Goal: Information Seeking & Learning: Understand process/instructions

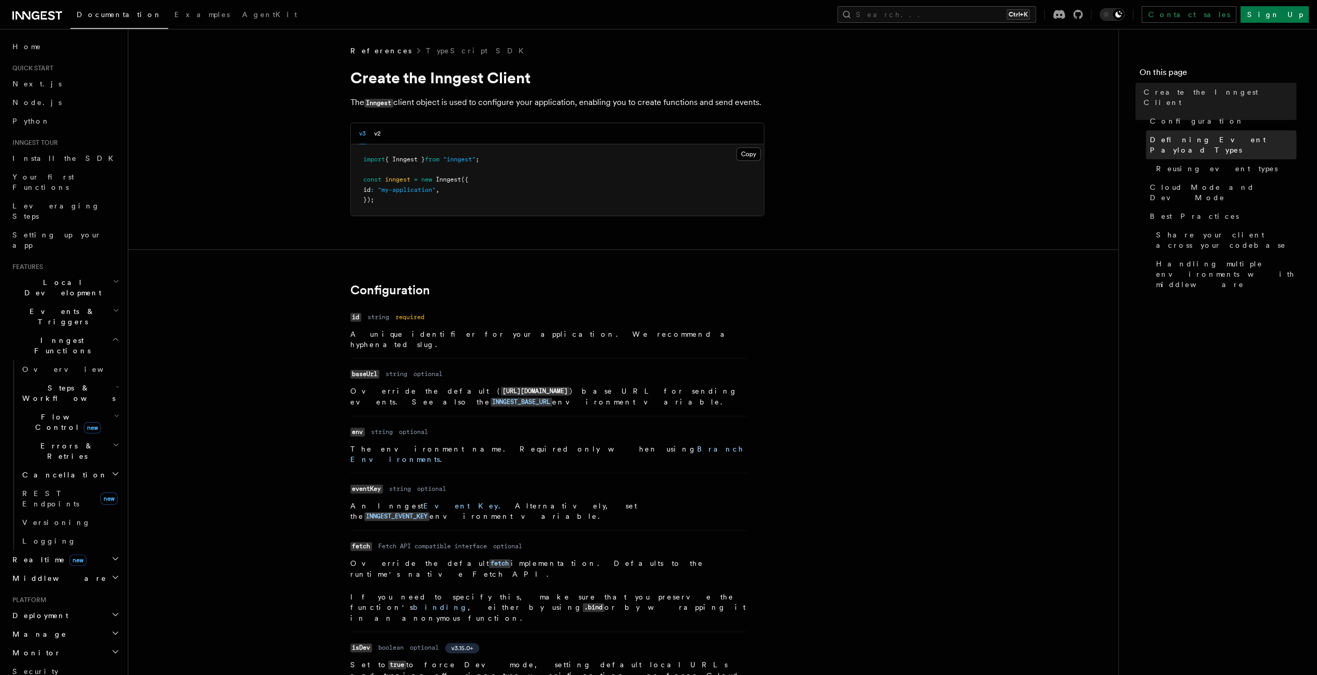
click at [1183, 135] on span "Defining Event Payload Types" at bounding box center [1223, 145] width 146 height 21
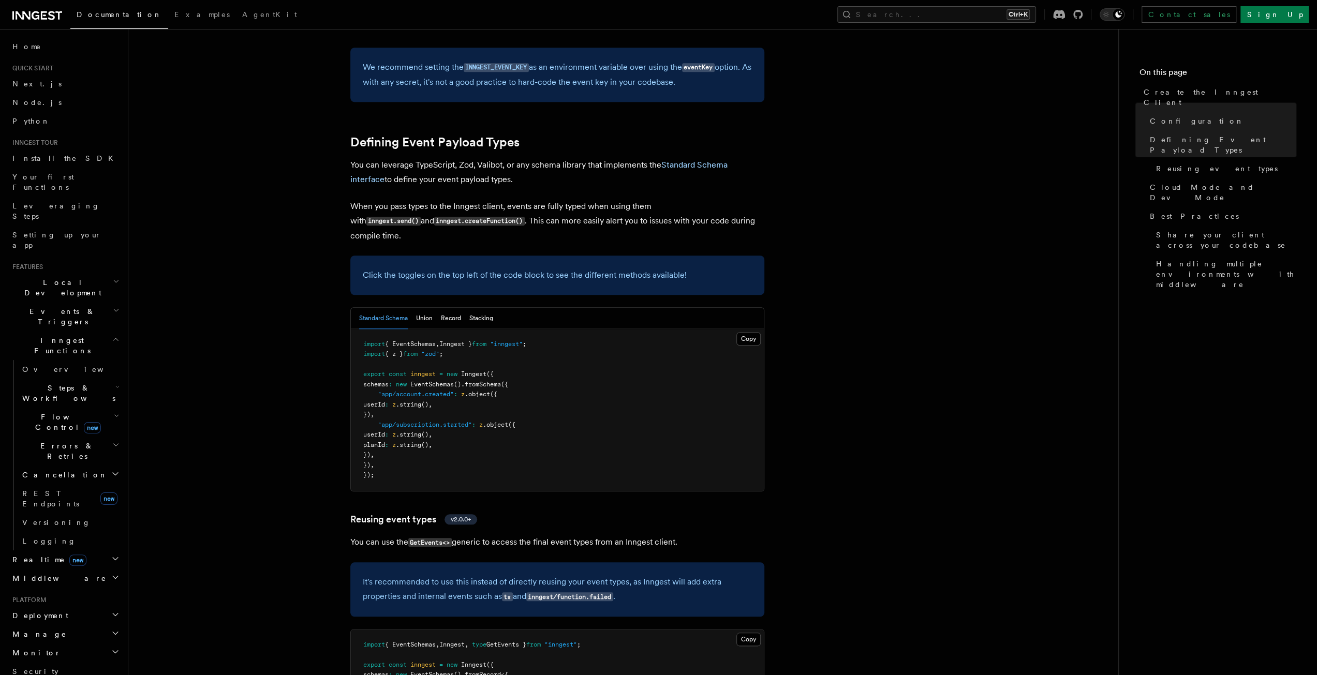
scroll to position [835, 0]
click at [426, 307] on button "Union" at bounding box center [424, 317] width 17 height 21
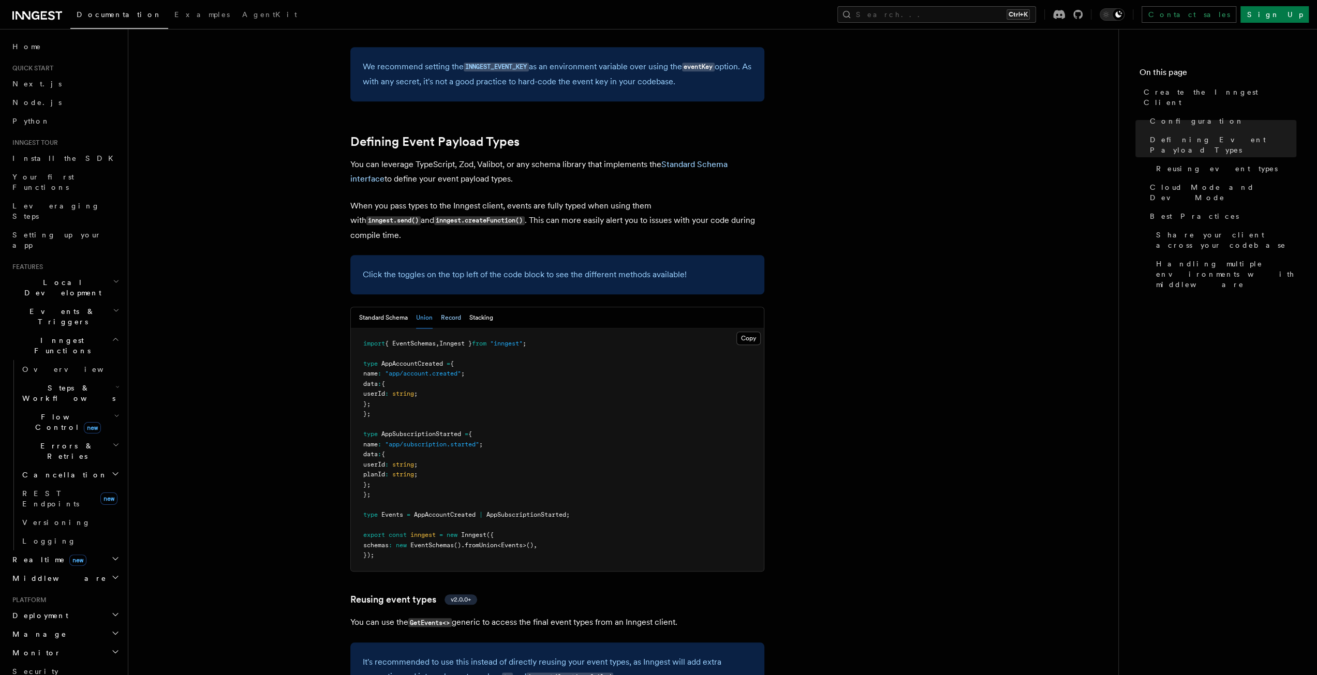
click at [450, 307] on button "Record" at bounding box center [451, 317] width 20 height 21
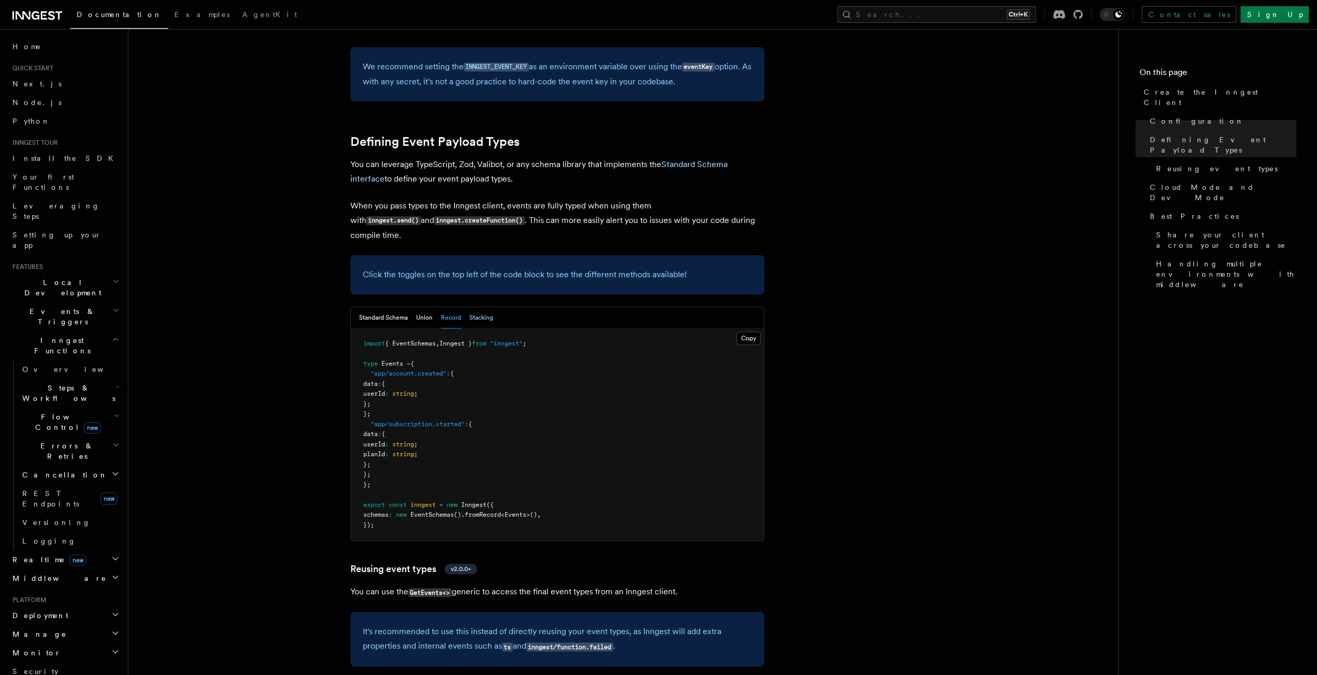
click at [469, 307] on button "Stacking" at bounding box center [481, 317] width 24 height 21
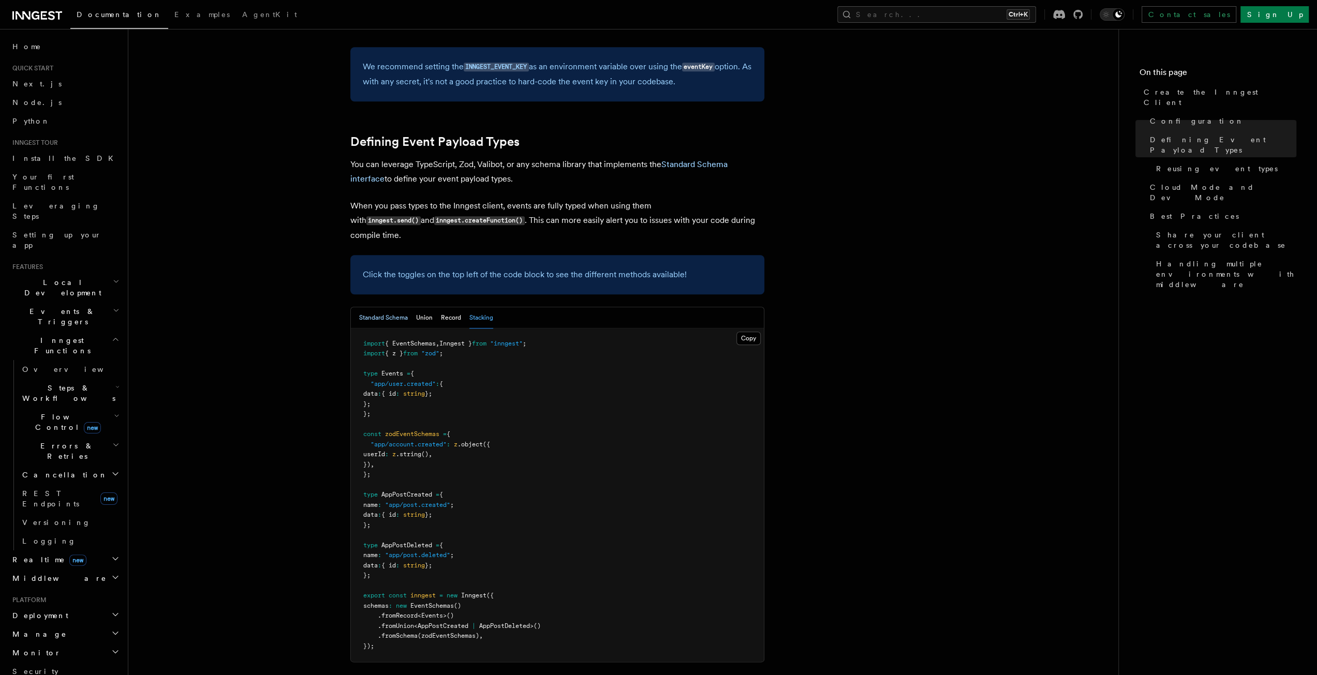
click at [383, 307] on button "Standard Schema" at bounding box center [383, 317] width 49 height 21
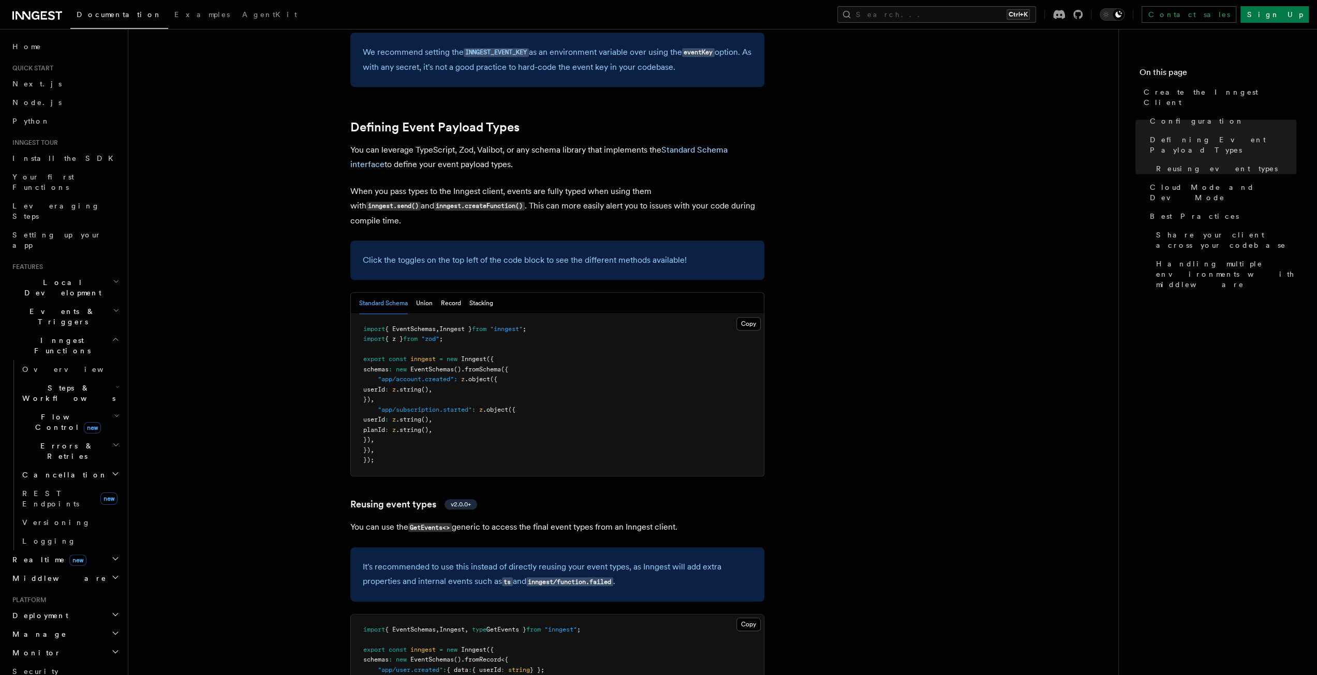
scroll to position [783, 0]
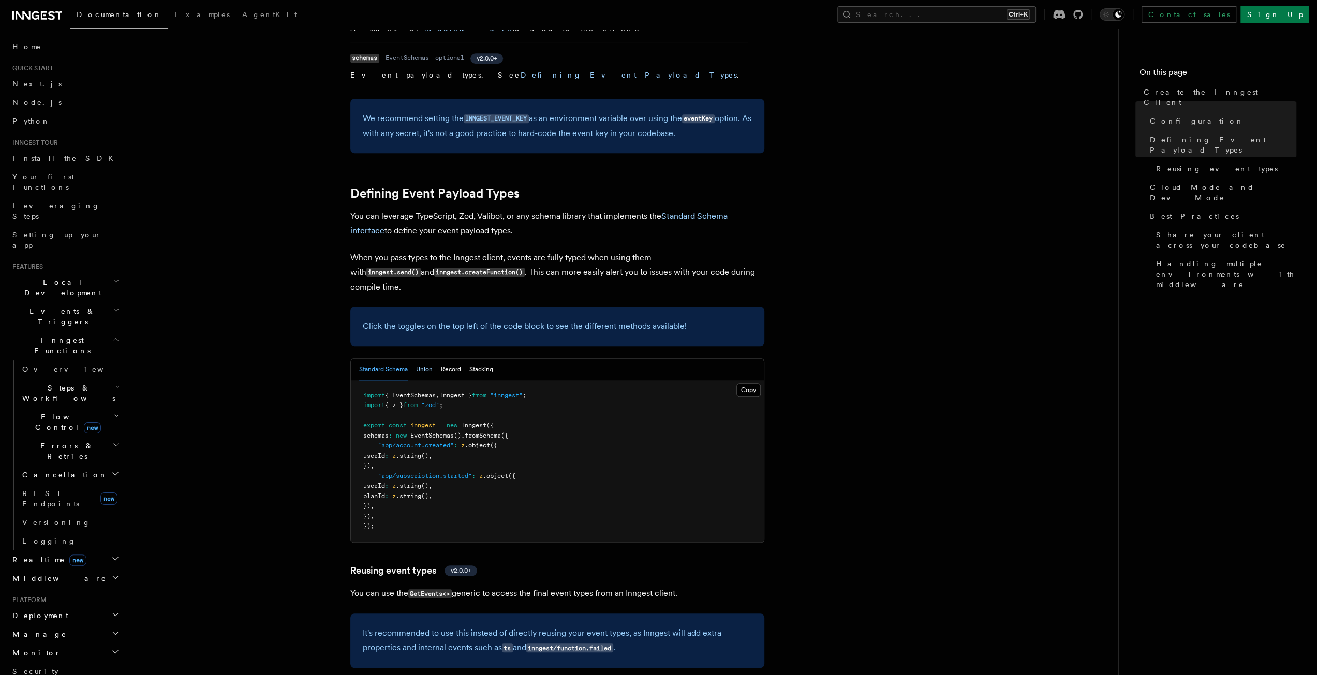
click at [424, 359] on button "Union" at bounding box center [424, 369] width 17 height 21
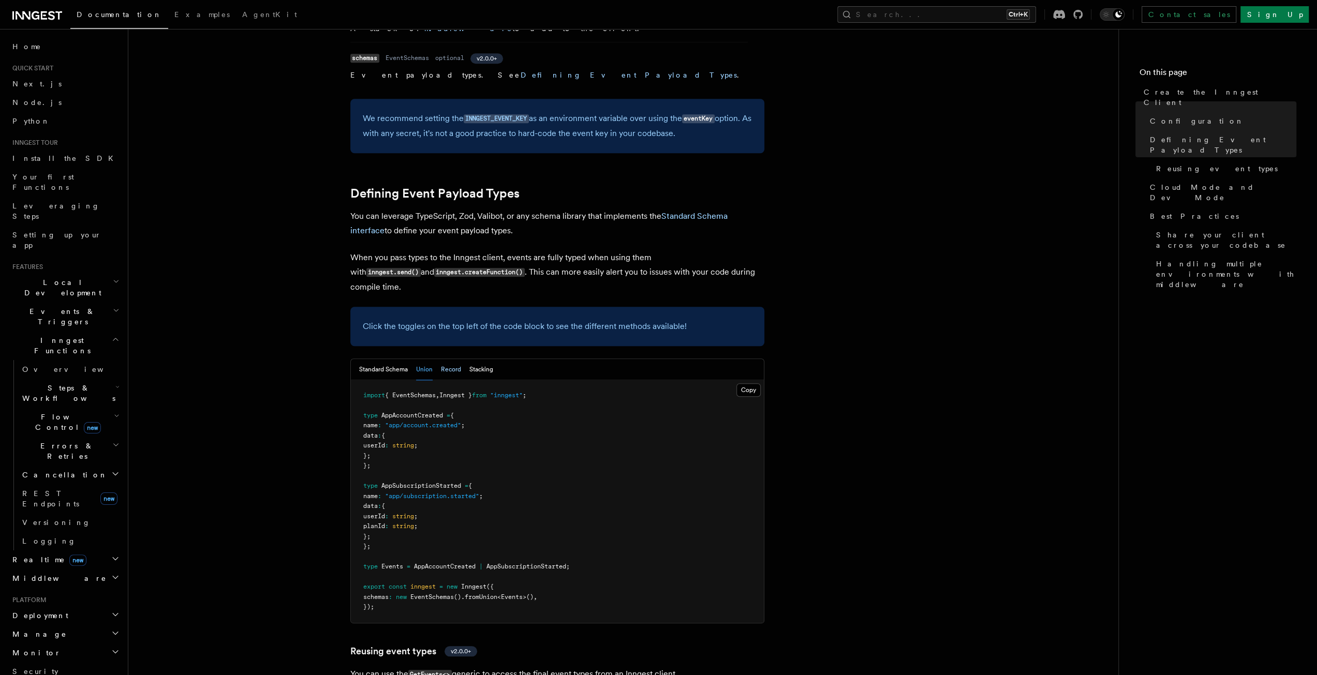
click at [444, 359] on button "Record" at bounding box center [451, 369] width 20 height 21
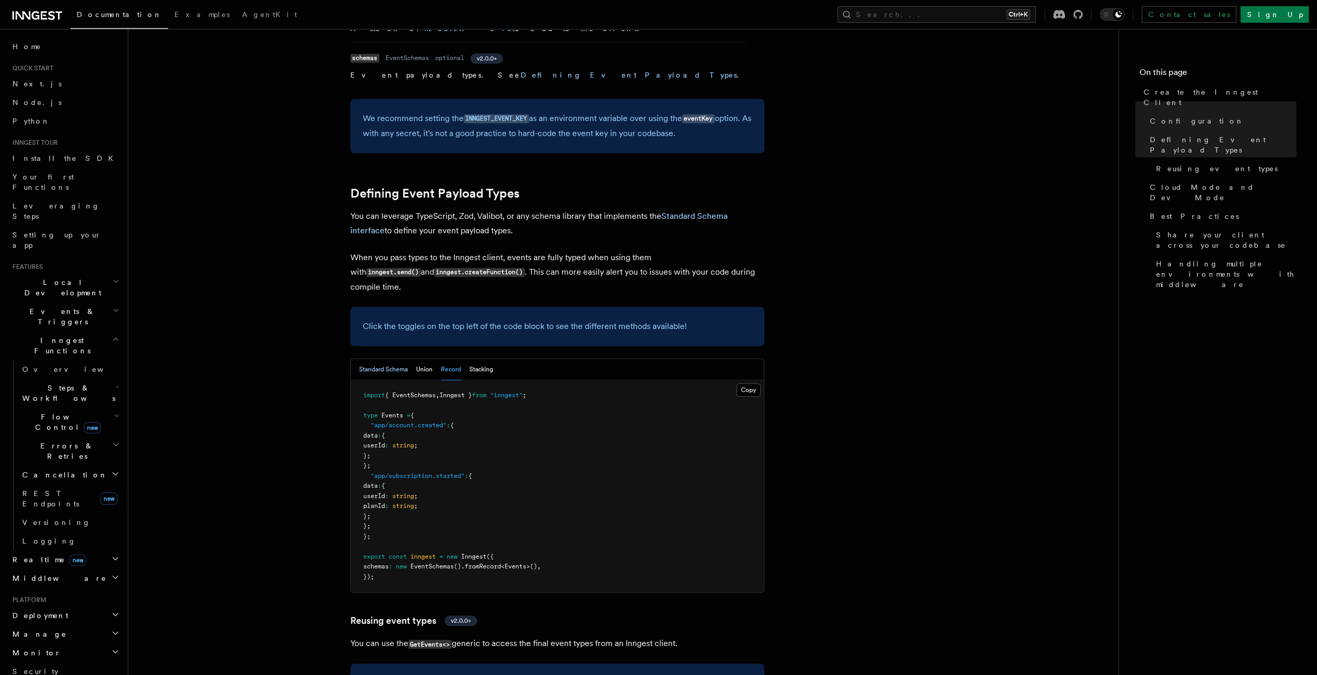
click at [388, 359] on button "Standard Schema" at bounding box center [383, 369] width 49 height 21
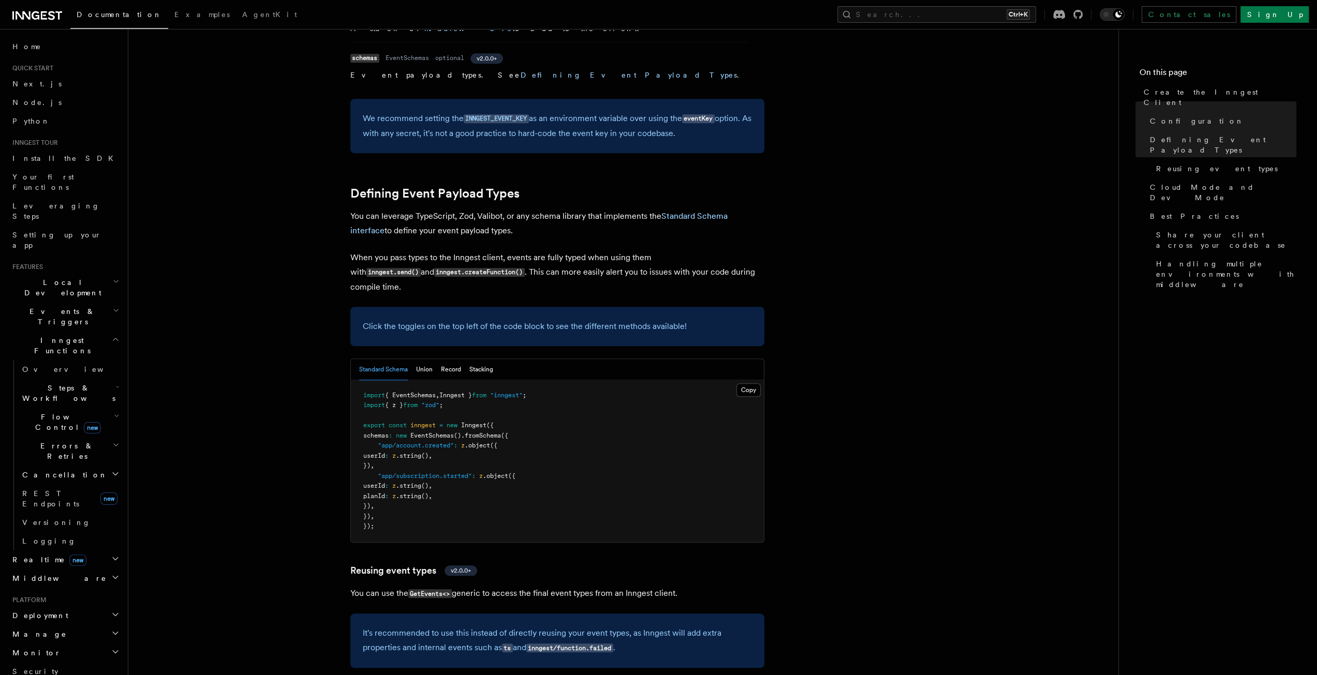
click at [434, 359] on div "Standard Schema Union Record Stacking" at bounding box center [426, 369] width 134 height 21
click at [429, 359] on button "Union" at bounding box center [424, 369] width 17 height 21
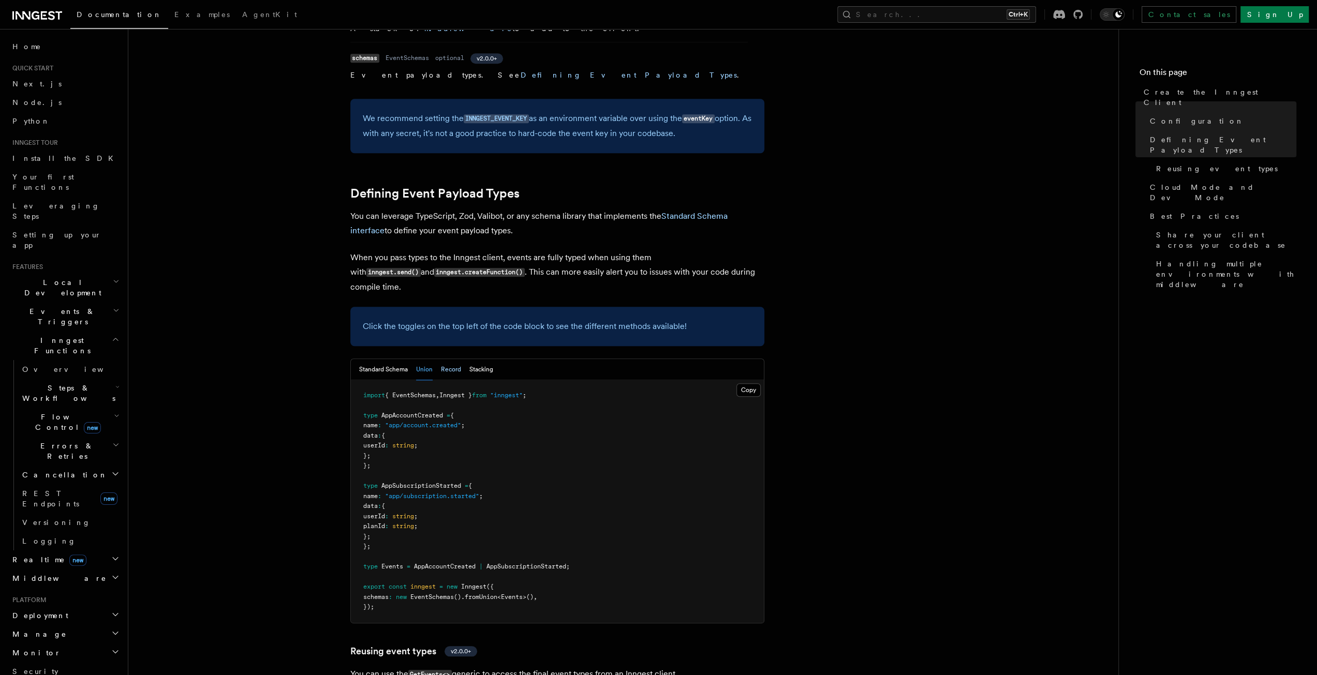
click at [447, 359] on button "Record" at bounding box center [451, 369] width 20 height 21
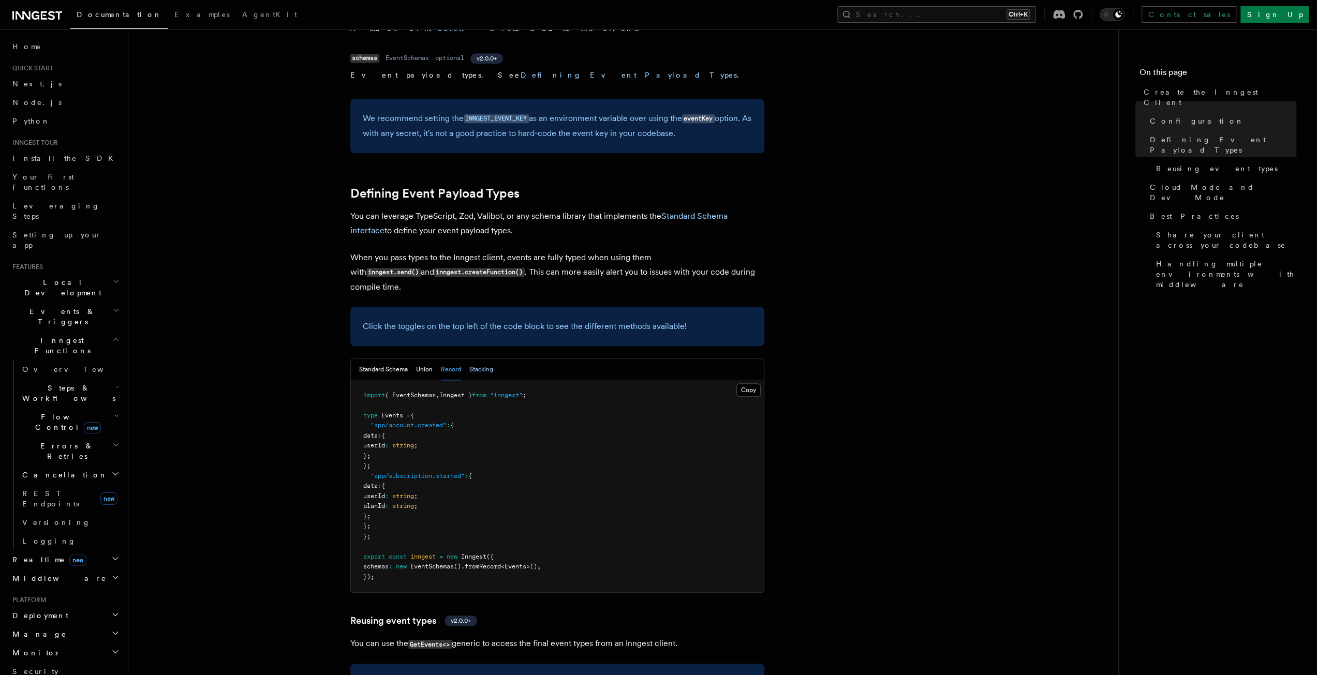
click at [480, 359] on button "Stacking" at bounding box center [481, 369] width 24 height 21
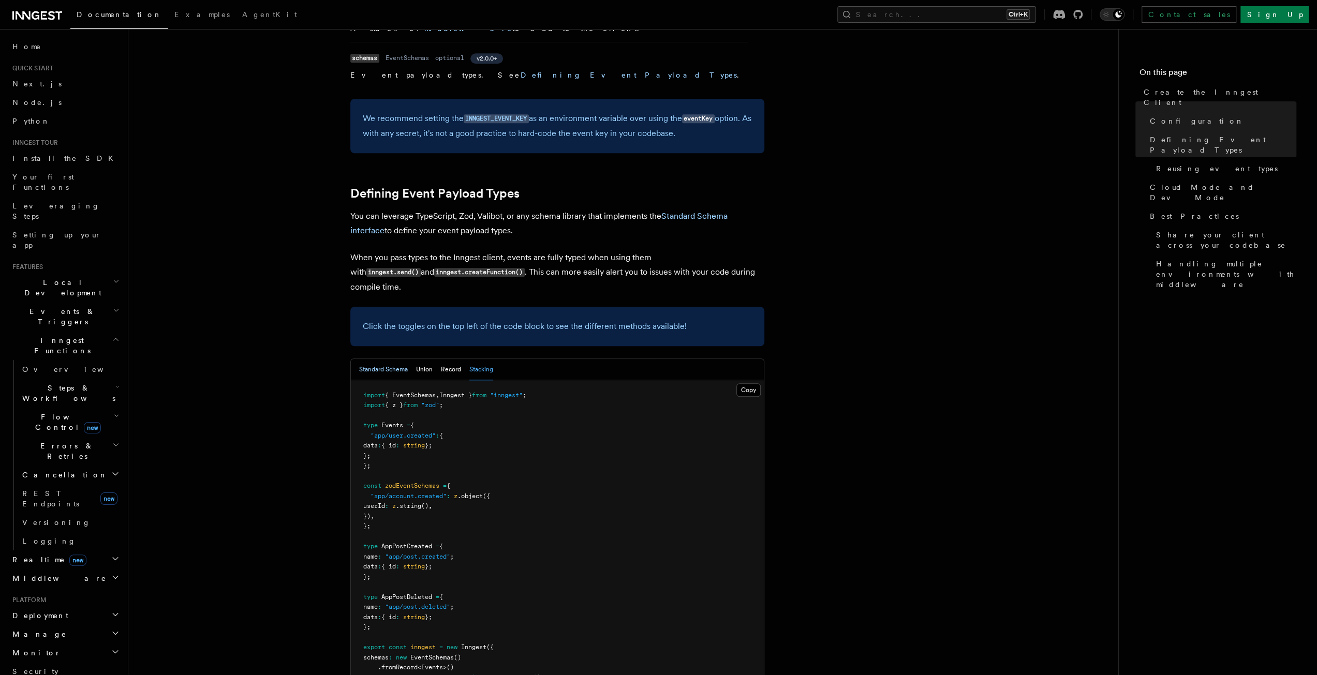
click at [386, 359] on button "Standard Schema" at bounding box center [383, 369] width 49 height 21
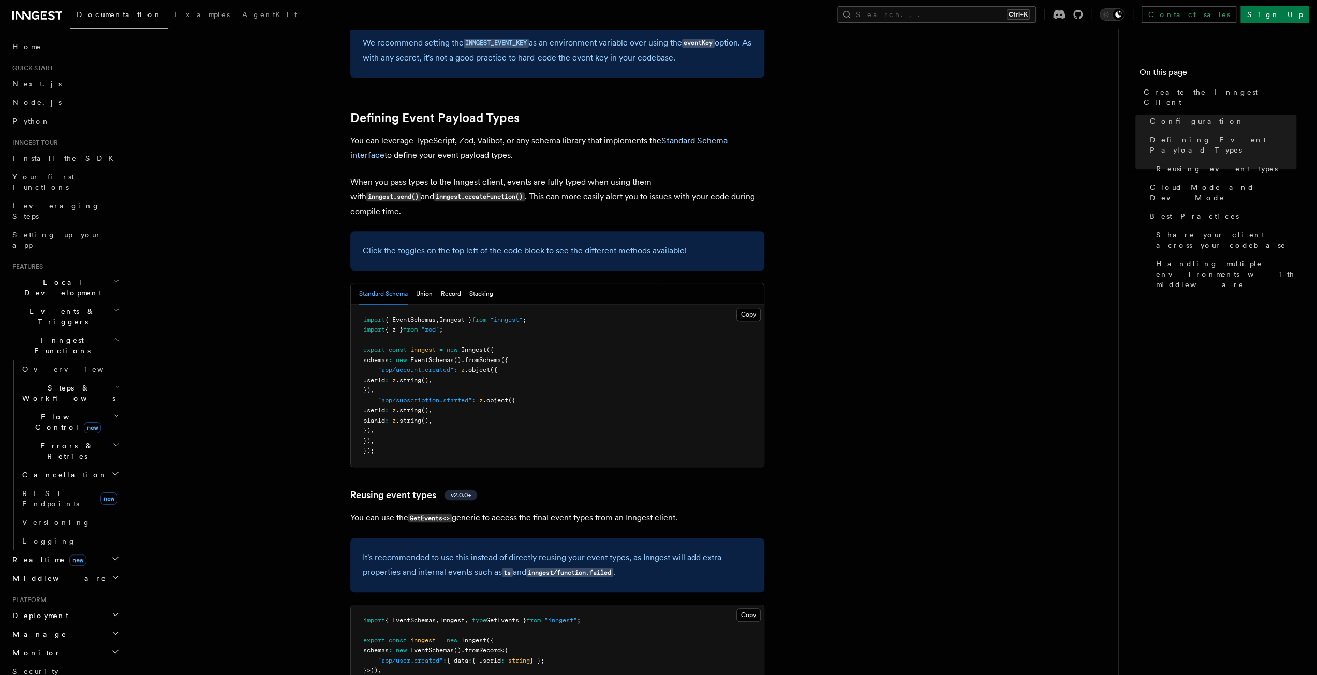
scroll to position [931, 0]
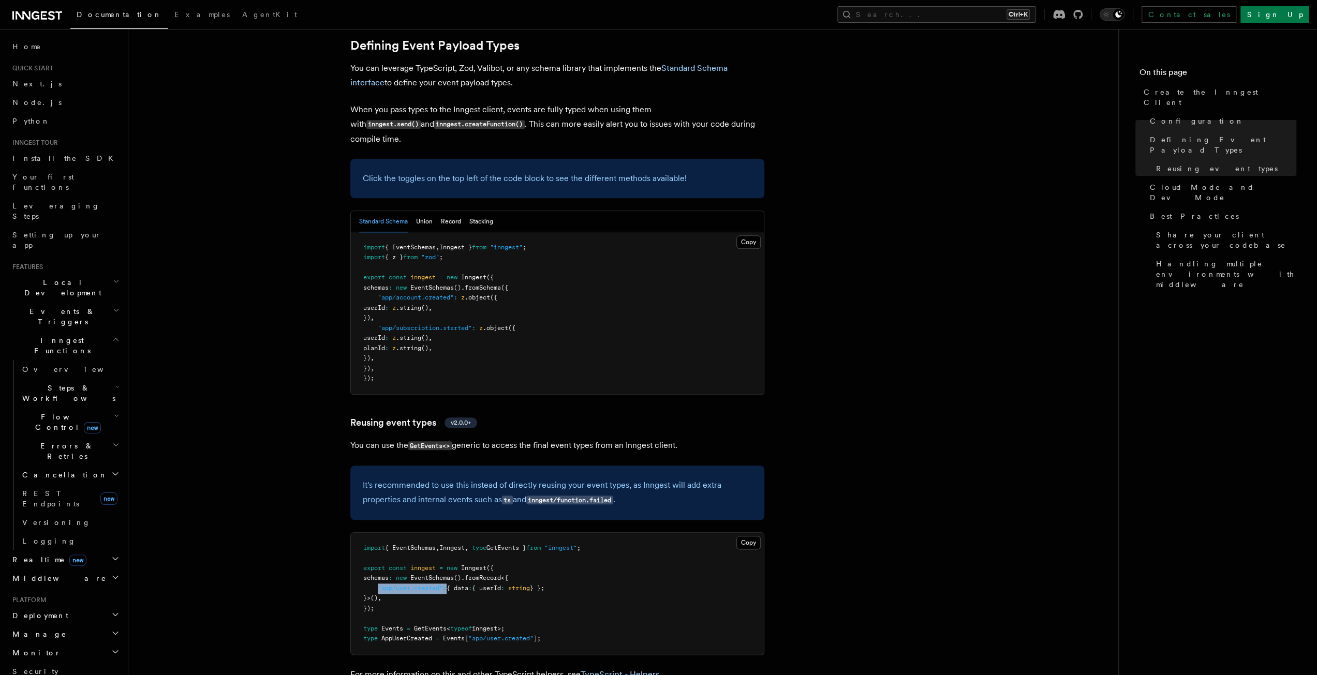
drag, startPoint x: 378, startPoint y: 491, endPoint x: 447, endPoint y: 491, distance: 68.8
click at [447, 585] on span ""app/user.created" : { data : { userId : string } };" at bounding box center [453, 588] width 181 height 7
copy span ""app/user.created" :"
drag, startPoint x: 363, startPoint y: 532, endPoint x: 542, endPoint y: 530, distance: 179.0
click at [542, 533] on pre "import { EventSchemas , Inngest , type GetEvents } from "inngest" ; export cons…" at bounding box center [557, 594] width 413 height 122
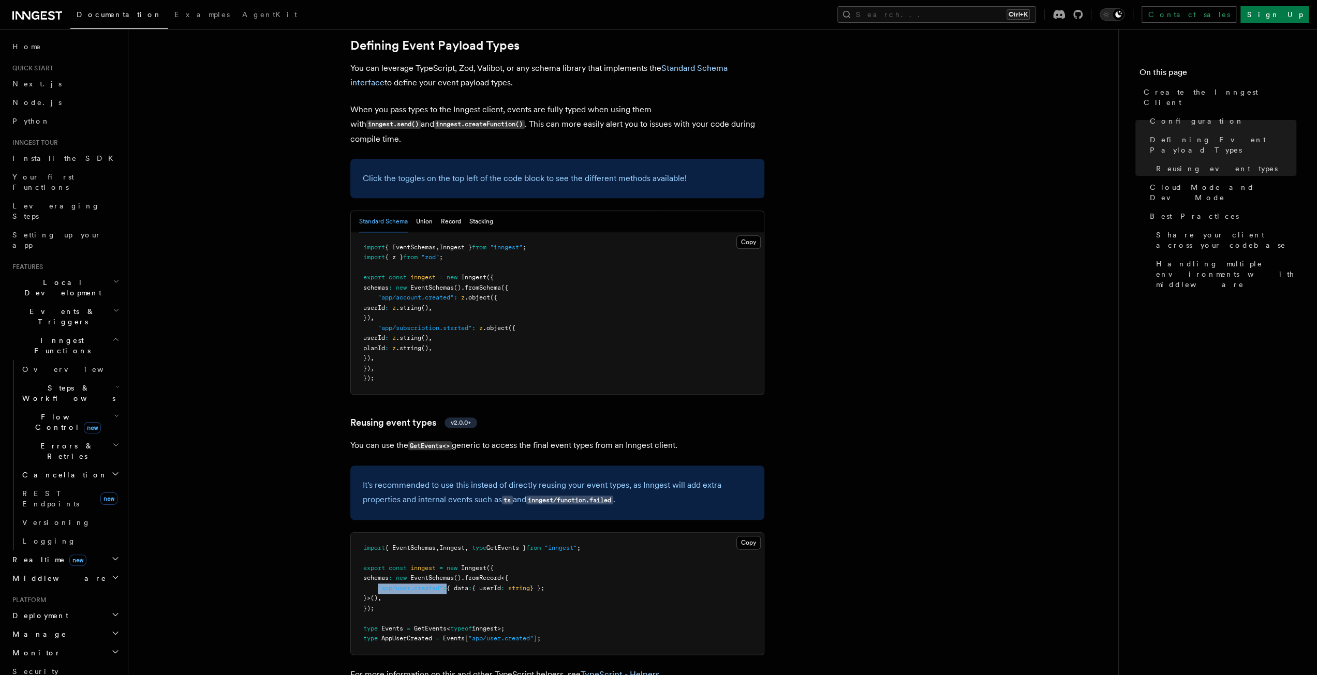
copy span "type Events = GetEvents < typeof inngest>;"
click at [486, 211] on button "Stacking" at bounding box center [481, 221] width 24 height 21
